Goal: Task Accomplishment & Management: Manage account settings

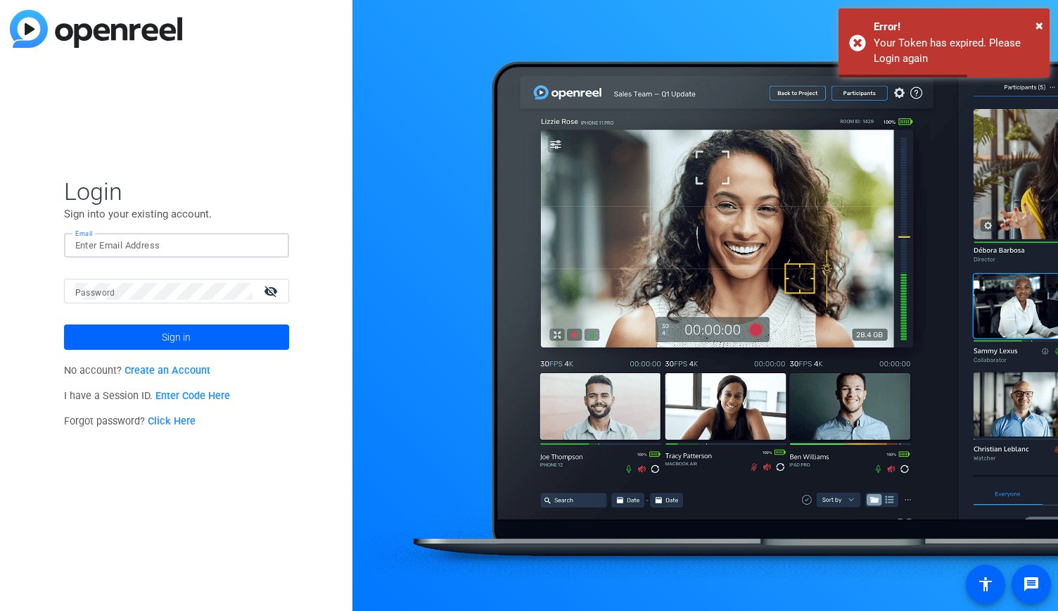
click at [170, 242] on input "Email" at bounding box center [176, 245] width 203 height 17
type input "[PERSON_NAME][EMAIL_ADDRESS][PERSON_NAME][PERSON_NAME][DOMAIN_NAME]"
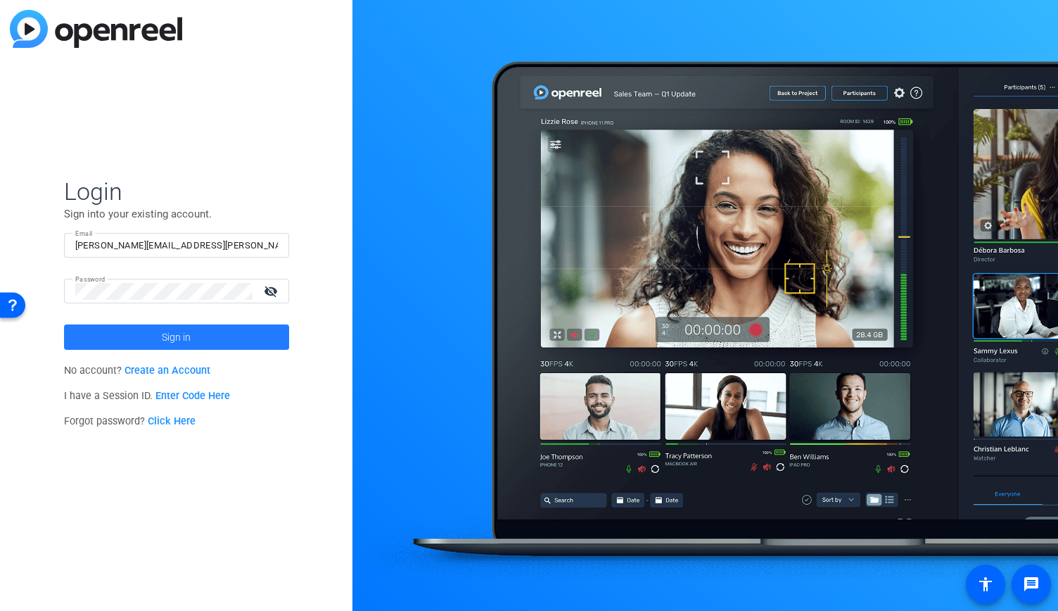
click at [161, 331] on span at bounding box center [176, 337] width 225 height 34
click at [183, 338] on span "Sign in" at bounding box center [176, 336] width 29 height 35
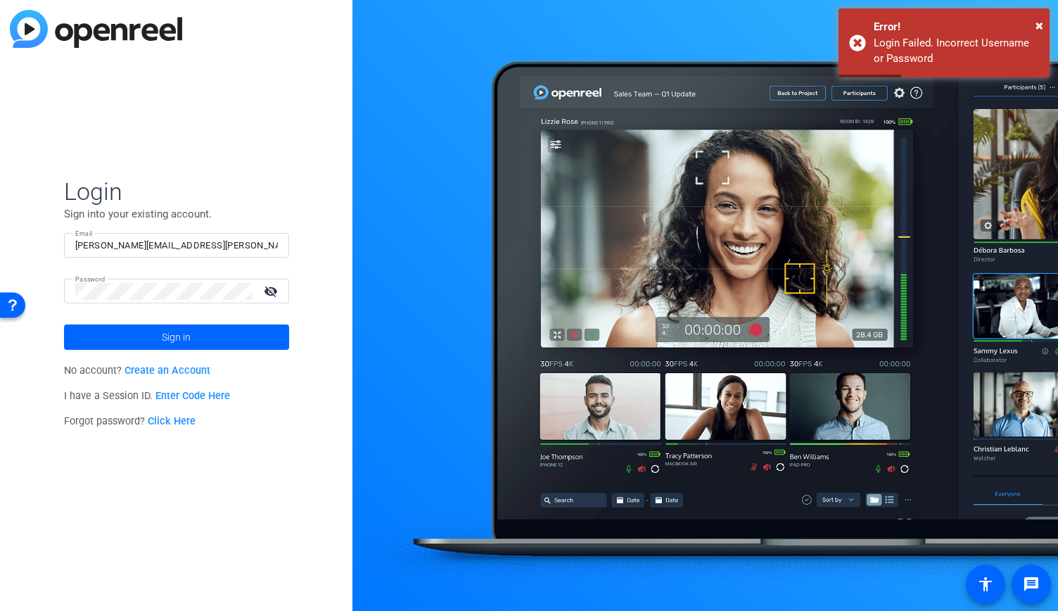
click at [180, 420] on link "Click Here" at bounding box center [172, 421] width 48 height 12
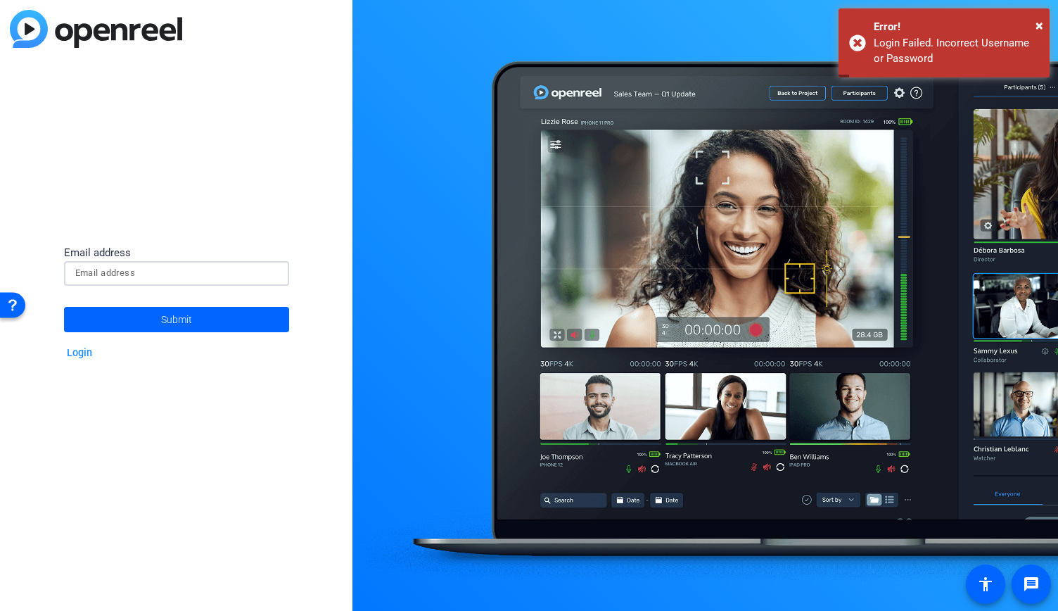
click at [160, 276] on input at bounding box center [176, 273] width 203 height 17
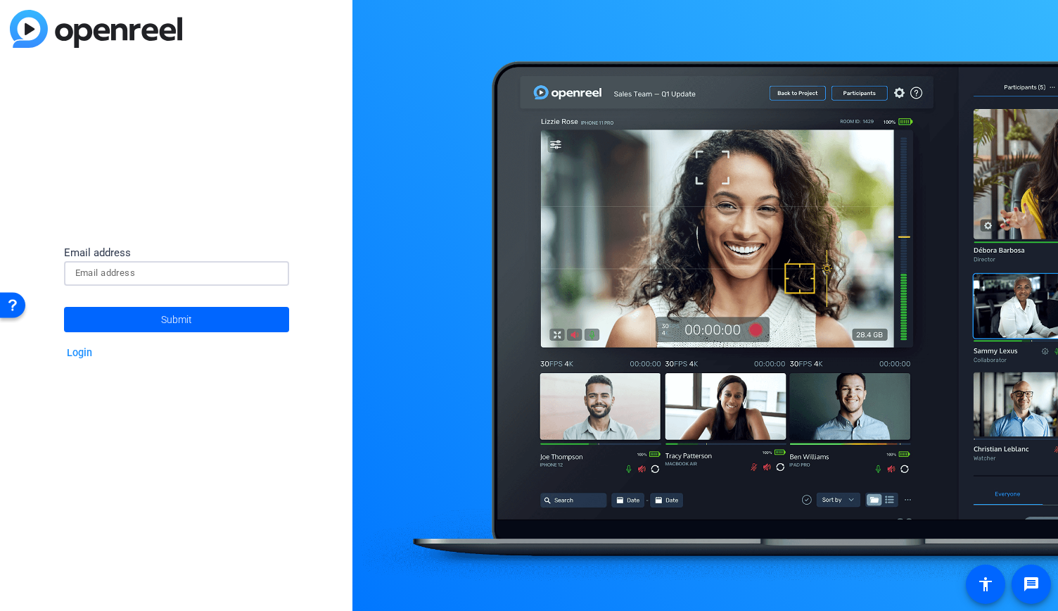
type input "[PERSON_NAME][EMAIL_ADDRESS][PERSON_NAME][PERSON_NAME][DOMAIN_NAME]"
click at [183, 319] on span "Submit" at bounding box center [176, 319] width 31 height 35
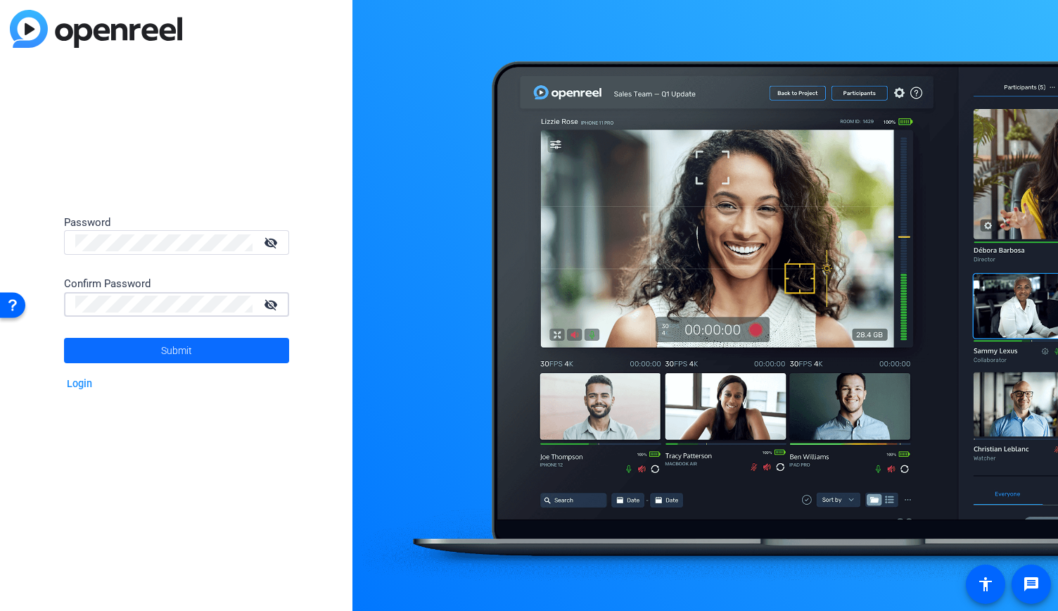
click at [158, 341] on span at bounding box center [176, 350] width 225 height 34
click at [172, 348] on span "Submit" at bounding box center [176, 350] width 31 height 35
click at [202, 350] on span at bounding box center [176, 350] width 225 height 34
click at [103, 252] on div at bounding box center [163, 242] width 177 height 25
click at [137, 340] on span at bounding box center [176, 350] width 225 height 34
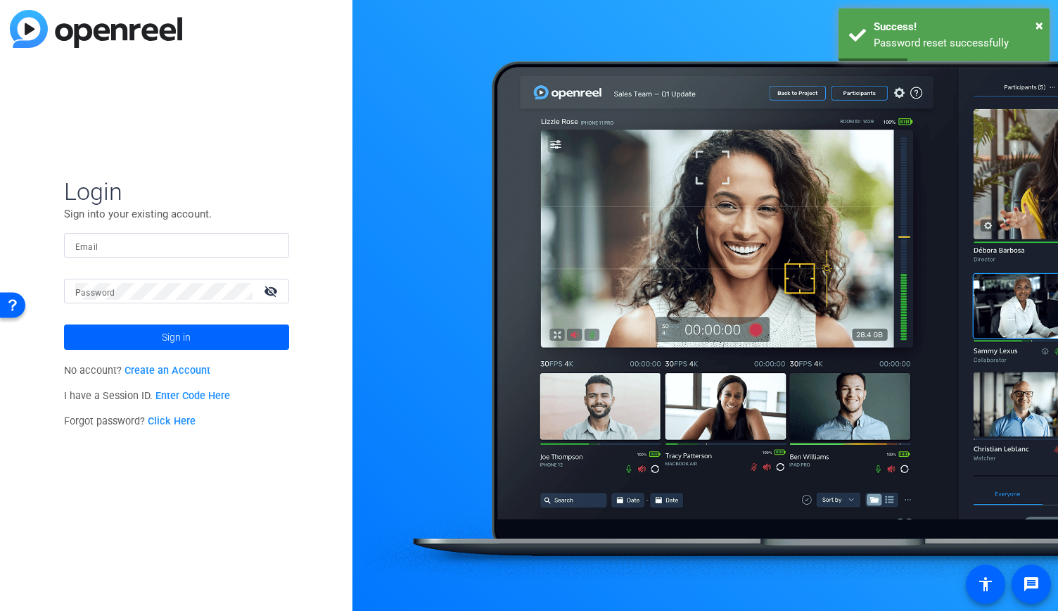
click at [137, 251] on input "Email" at bounding box center [176, 245] width 203 height 17
type input "[PERSON_NAME][EMAIL_ADDRESS][PERSON_NAME][PERSON_NAME][DOMAIN_NAME]"
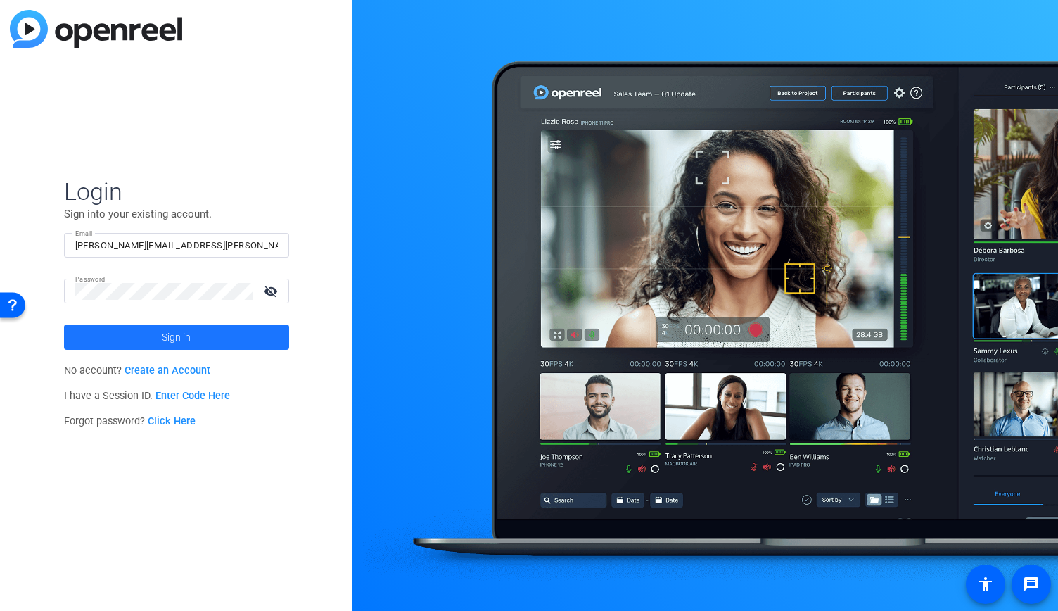
click at [152, 333] on span at bounding box center [176, 337] width 225 height 34
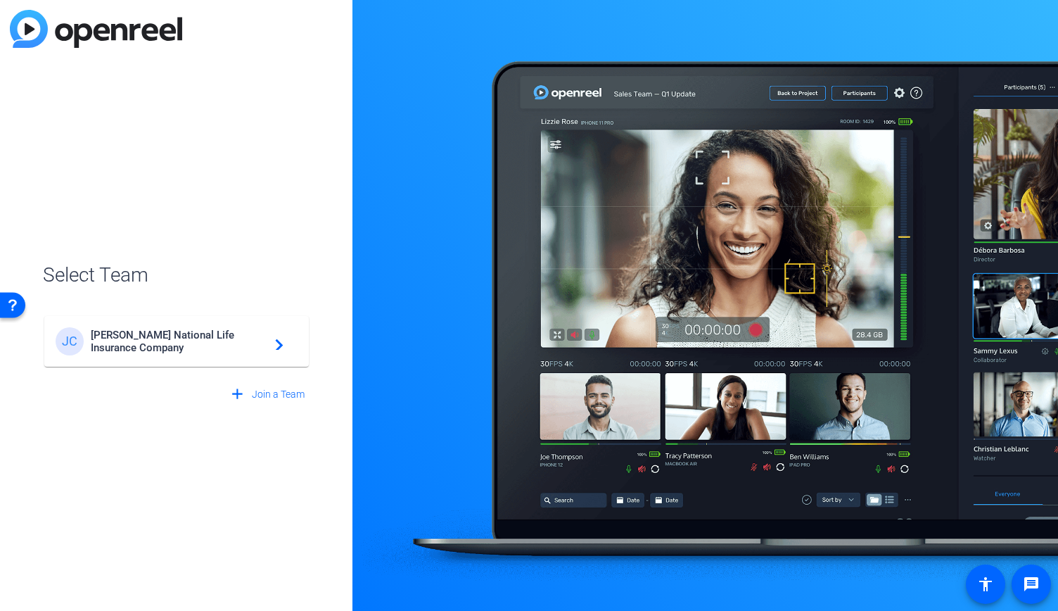
click at [255, 337] on span "Jackson National Life Insurance Company" at bounding box center [179, 341] width 176 height 25
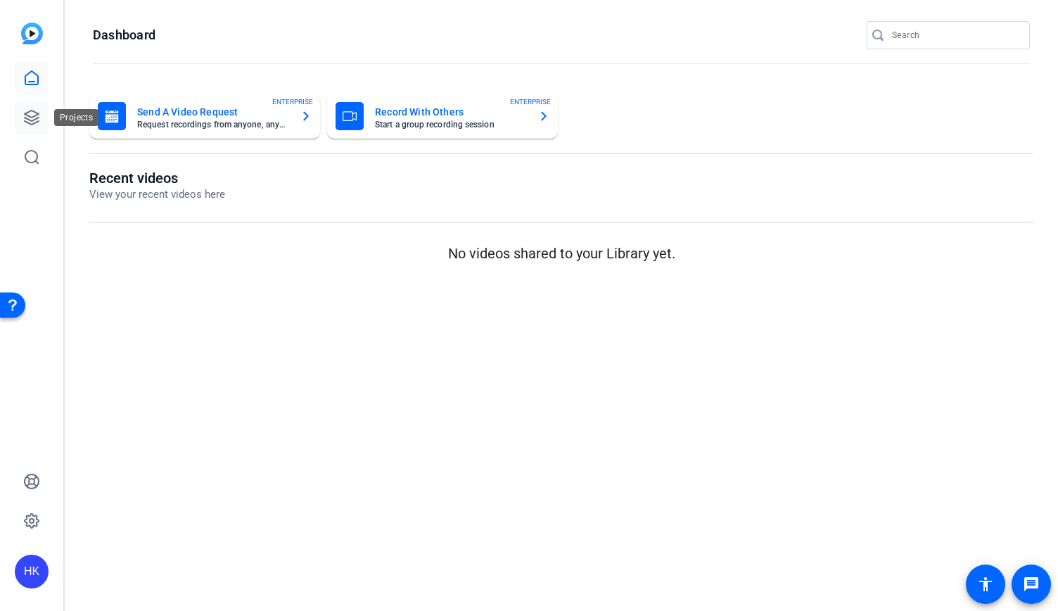
click at [18, 116] on link at bounding box center [32, 118] width 34 height 34
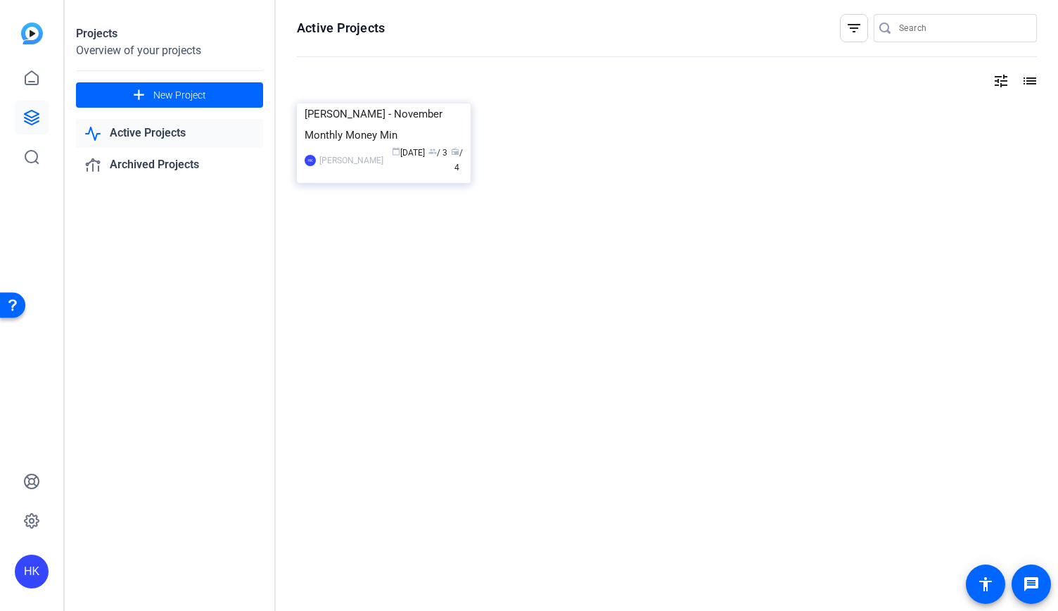
click at [145, 125] on link "Active Projects" at bounding box center [169, 133] width 187 height 29
click at [133, 126] on link "Active Projects" at bounding box center [169, 133] width 187 height 29
click at [182, 163] on link "Archived Projects" at bounding box center [169, 165] width 187 height 29
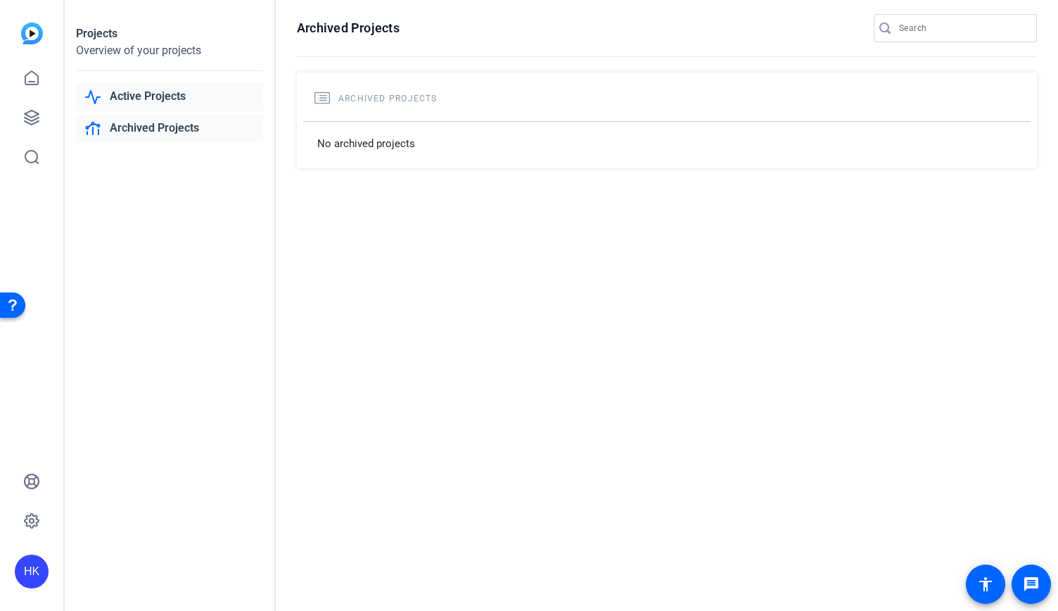
click at [148, 96] on link "Active Projects" at bounding box center [169, 96] width 187 height 29
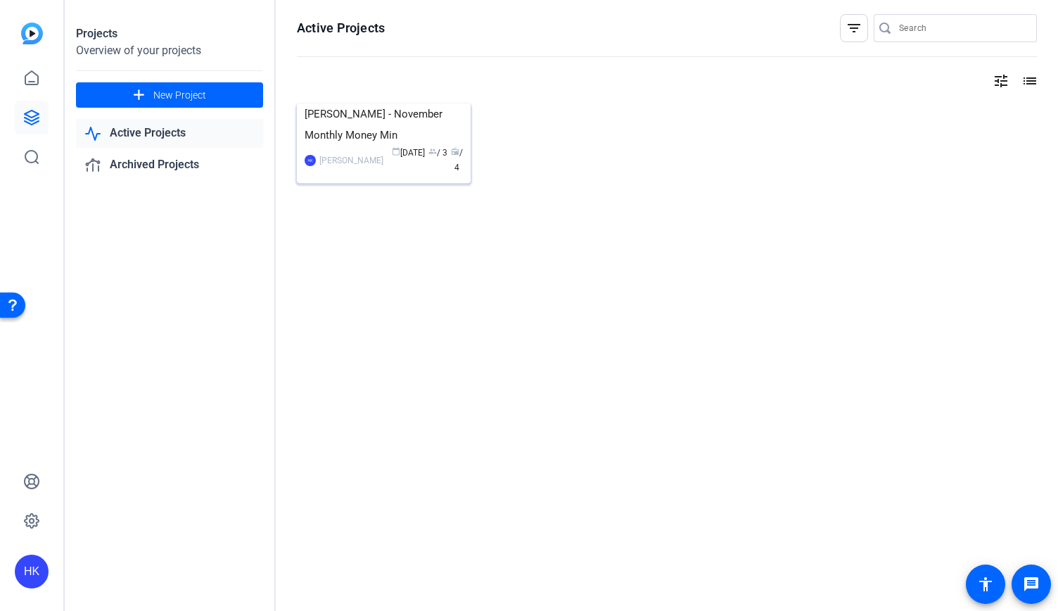
click at [390, 175] on div "calendar_today Oct 02 group / 3 radio / 4" at bounding box center [426, 161] width 72 height 30
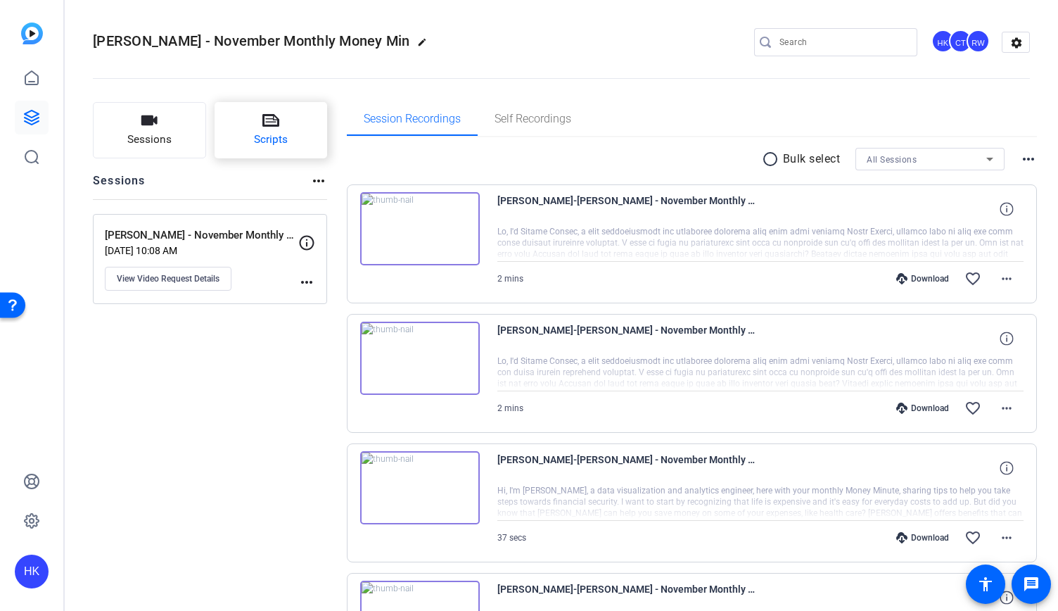
click at [295, 140] on button "Scripts" at bounding box center [271, 130] width 113 height 56
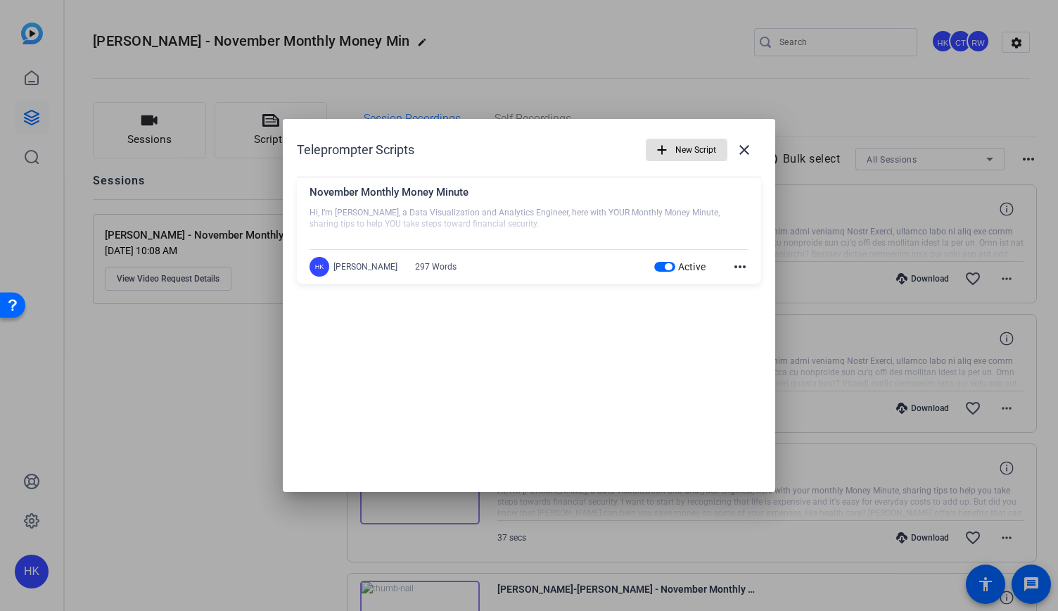
click at [685, 316] on div "Teleprompter Scripts add New Script close November Monthly Money Minute Hi, I’m…" at bounding box center [529, 305] width 492 height 373
click at [742, 262] on mat-icon "more_horiz" at bounding box center [740, 266] width 17 height 17
click at [714, 364] on div at bounding box center [529, 305] width 1058 height 611
click at [476, 191] on div "November Monthly Money Minute" at bounding box center [529, 195] width 439 height 23
click at [738, 153] on mat-icon "close" at bounding box center [744, 149] width 17 height 17
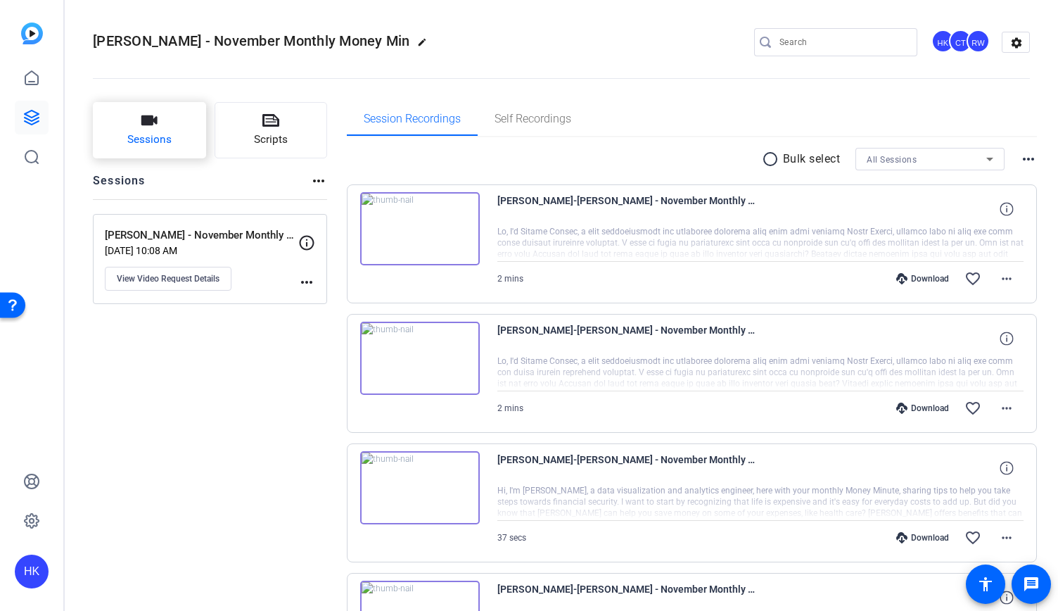
click at [156, 132] on span "Sessions" at bounding box center [149, 140] width 44 height 16
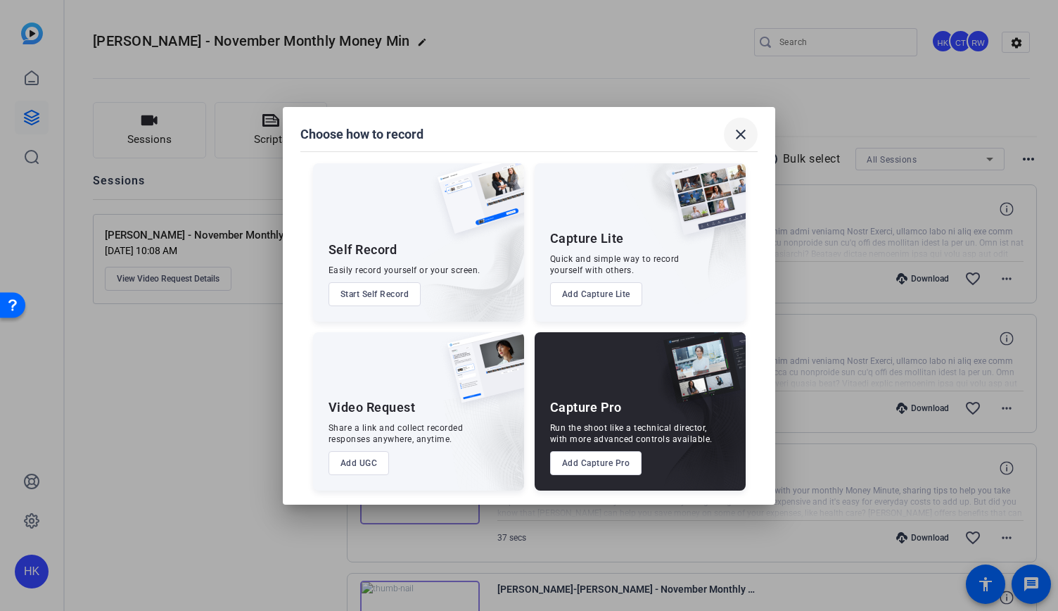
click at [734, 123] on span at bounding box center [741, 134] width 34 height 34
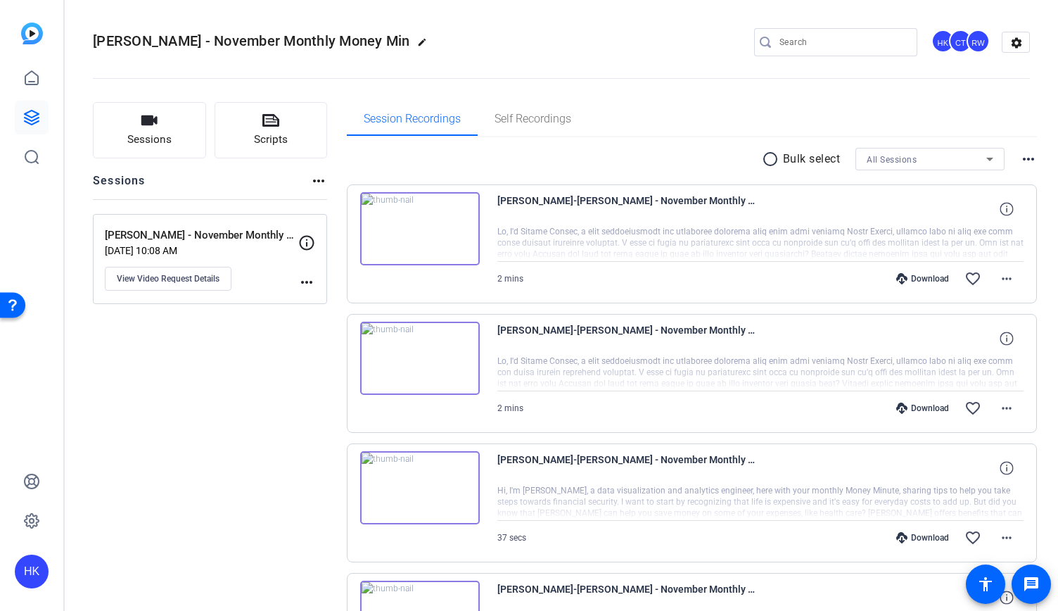
click at [305, 283] on mat-icon "more_horiz" at bounding box center [306, 282] width 17 height 17
click at [170, 279] on div at bounding box center [529, 305] width 1058 height 611
click at [170, 281] on span "View Video Request Details" at bounding box center [168, 278] width 103 height 11
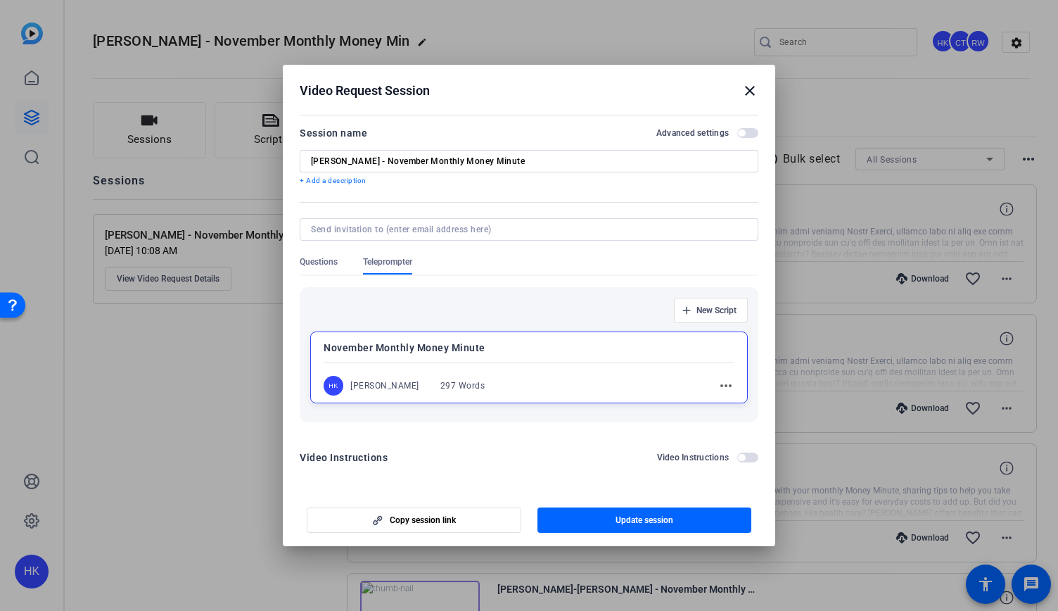
click at [644, 374] on div "November Monthly Money Minute HK Holly Kramer 297 Words more_horiz" at bounding box center [529, 367] width 438 height 72
click at [644, 374] on div "November Monthly Money Minute HK Holly Kramer 297 Words more_horiz" at bounding box center [529, 367] width 438 height 70
click at [646, 516] on span "Update session" at bounding box center [645, 519] width 58 height 11
click at [756, 90] on mat-icon "close" at bounding box center [750, 90] width 17 height 17
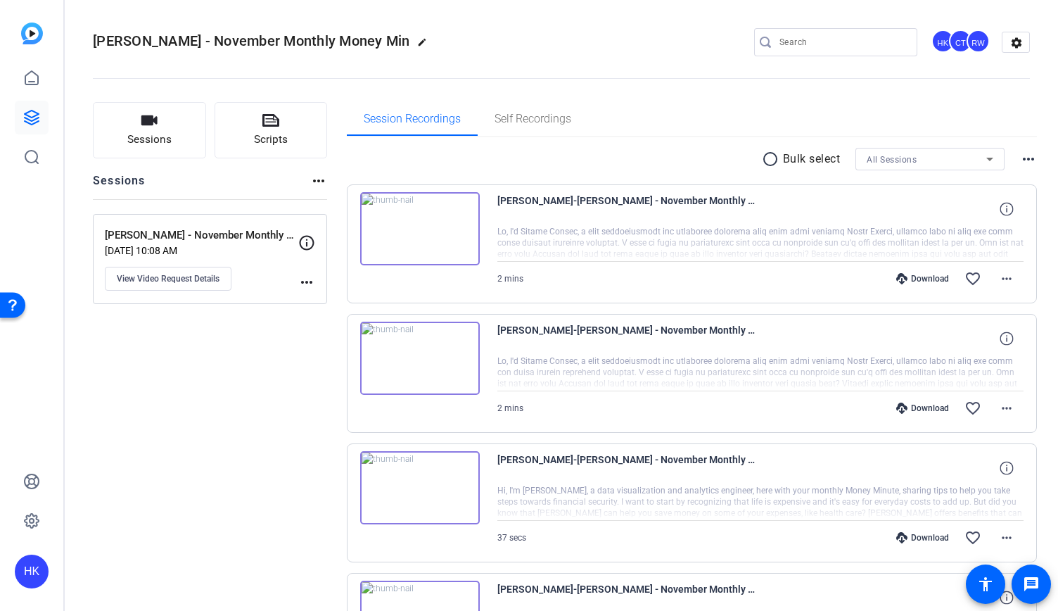
click at [410, 227] on img at bounding box center [420, 228] width 120 height 73
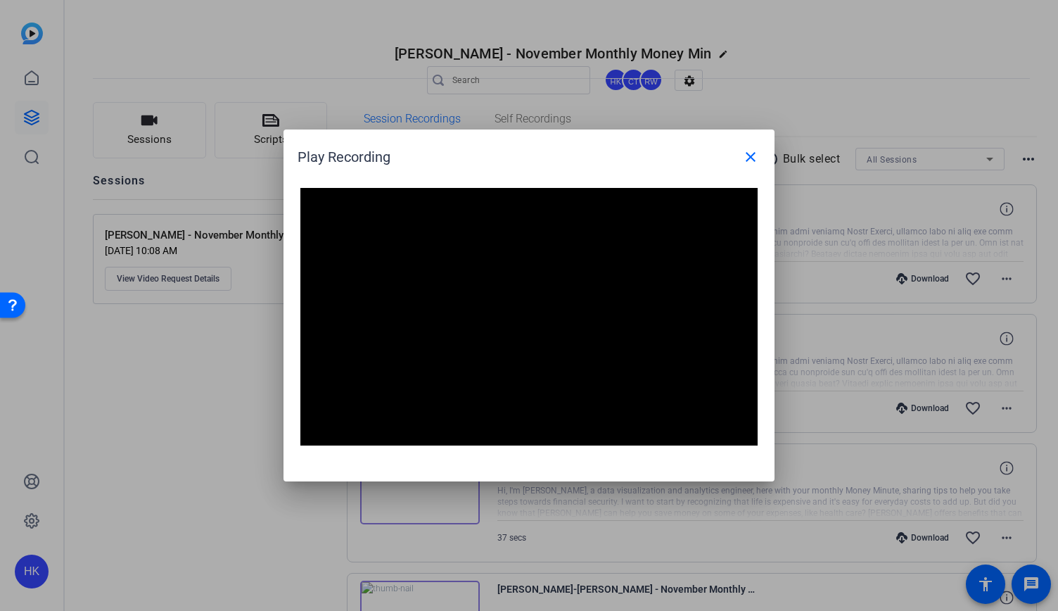
click at [757, 160] on mat-icon "close" at bounding box center [750, 156] width 17 height 17
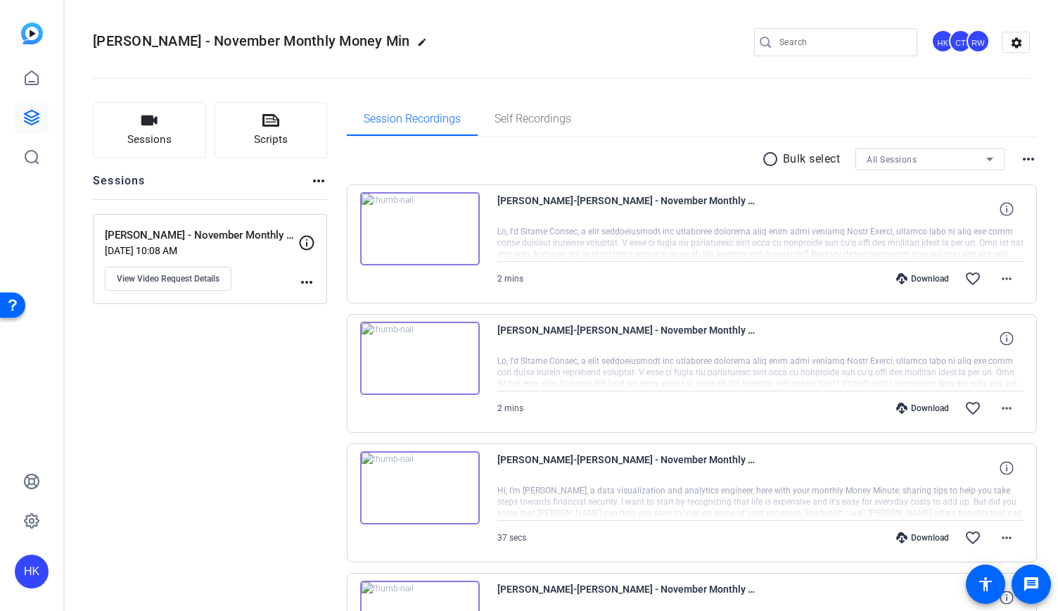
click at [79, 328] on div "Sessions Scripts Sessions more_horiz Audrey Powe - November Monthly Money Minut…" at bounding box center [561, 419] width 993 height 670
click at [420, 352] on img at bounding box center [420, 358] width 120 height 73
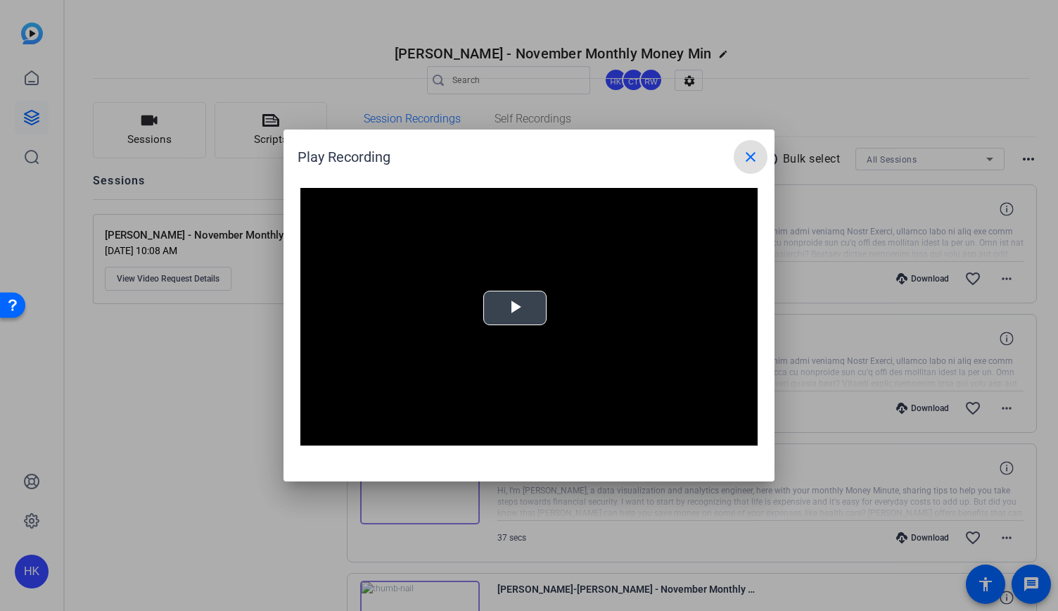
click at [515, 308] on span "Video Player" at bounding box center [515, 308] width 0 height 0
click at [747, 160] on mat-icon "close" at bounding box center [750, 156] width 17 height 17
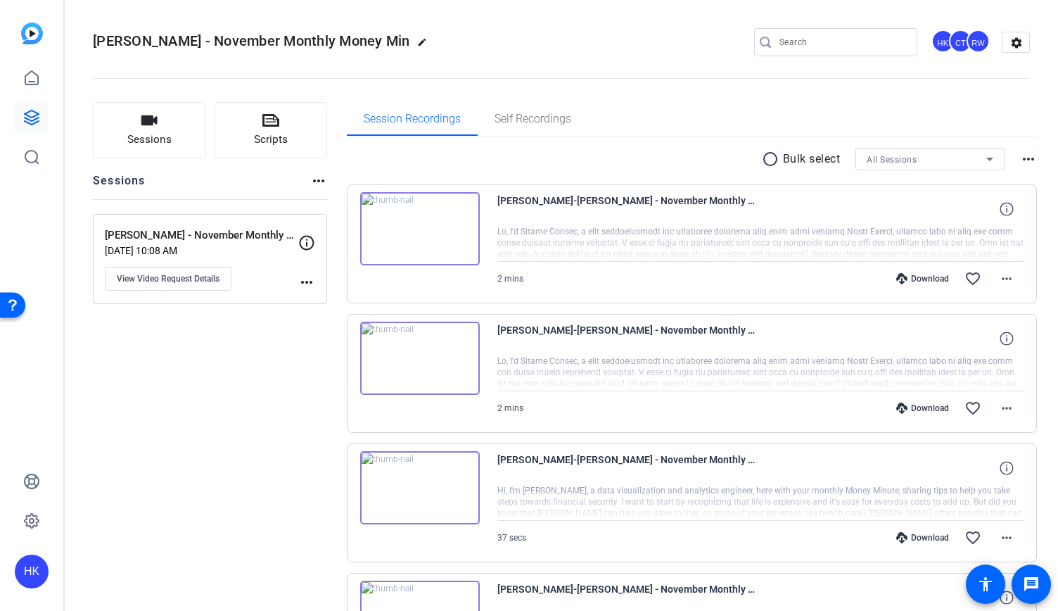
click at [419, 237] on img at bounding box center [420, 228] width 120 height 73
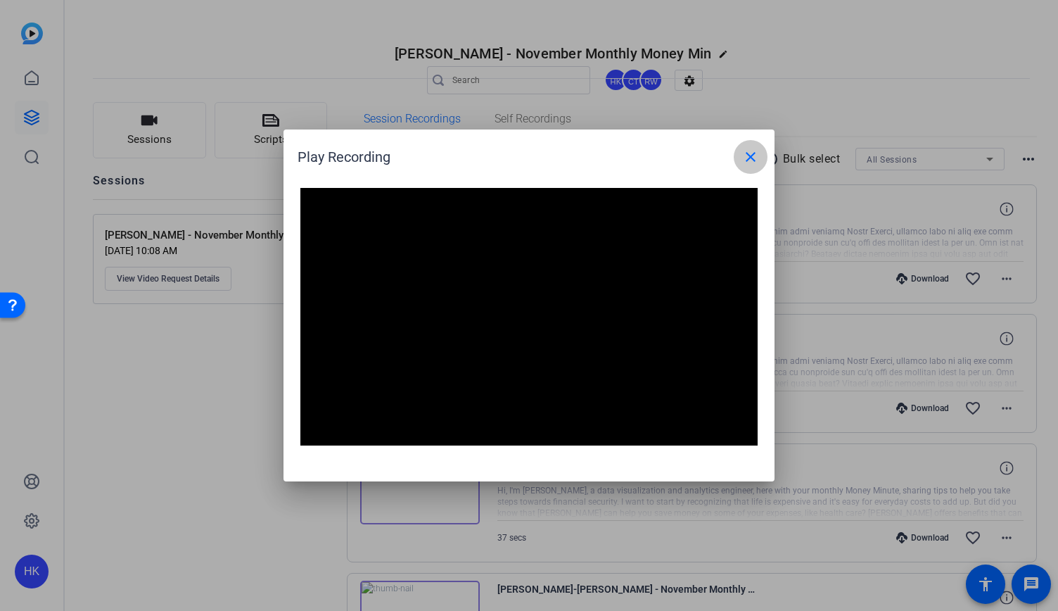
click at [749, 166] on span at bounding box center [751, 157] width 34 height 34
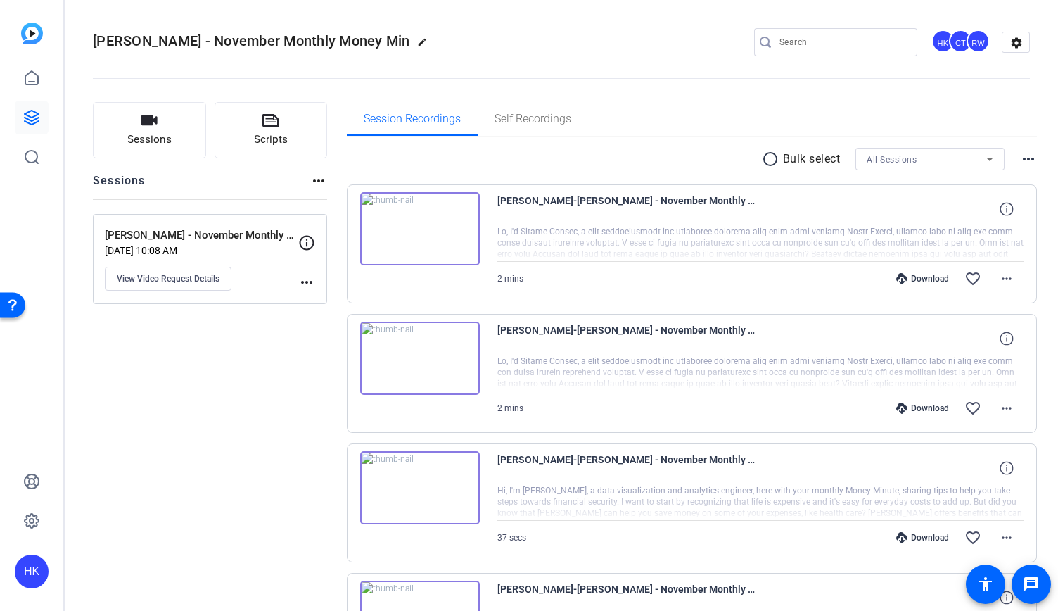
click at [300, 281] on mat-icon "more_horiz" at bounding box center [306, 282] width 17 height 17
click at [210, 223] on div at bounding box center [529, 305] width 1058 height 611
